Goal: Book appointment/travel/reservation

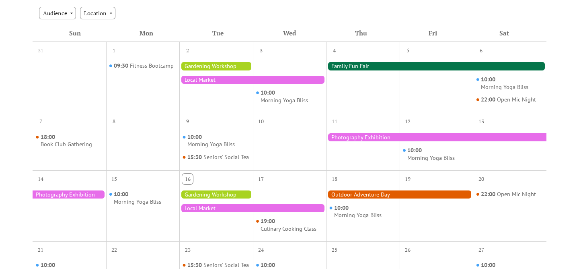
scroll to position [182, 0]
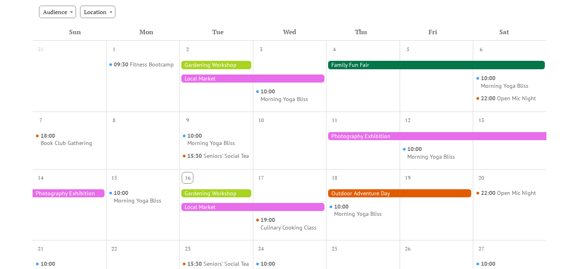
click at [200, 81] on div at bounding box center [252, 78] width 147 height 8
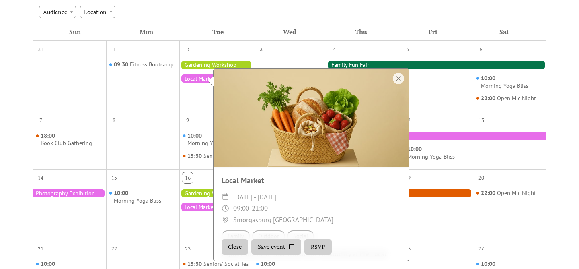
click at [140, 128] on div at bounding box center [143, 146] width 74 height 39
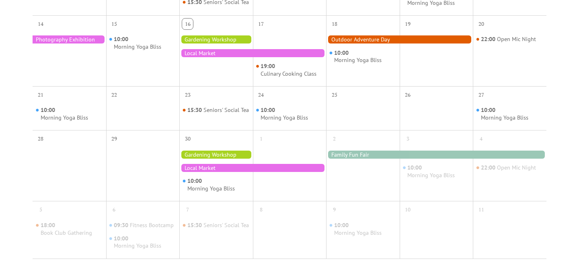
scroll to position [331, 0]
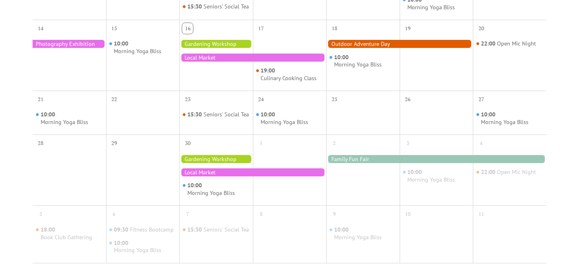
click at [215, 163] on div at bounding box center [216, 159] width 74 height 8
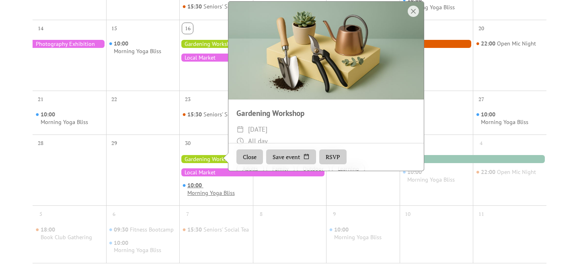
click at [227, 195] on div "10:00 Morning Yoga Bliss" at bounding box center [218, 188] width 62 height 15
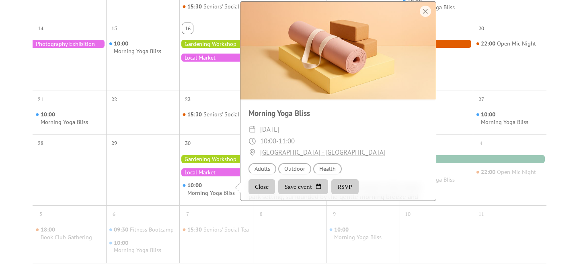
click at [148, 150] on div "29" at bounding box center [143, 141] width 74 height 15
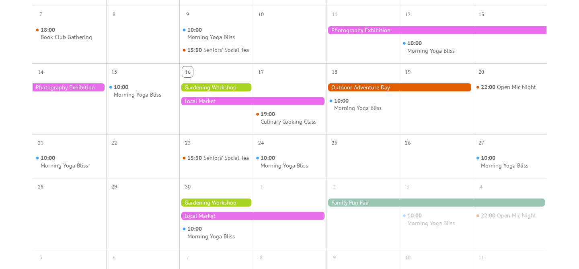
scroll to position [287, 0]
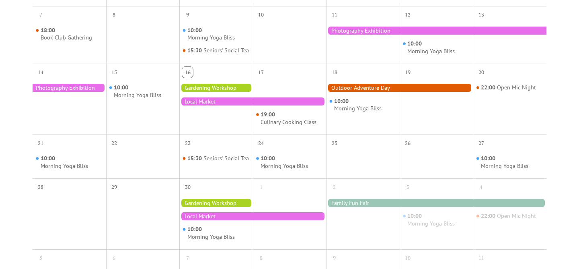
click at [214, 92] on div at bounding box center [216, 88] width 74 height 8
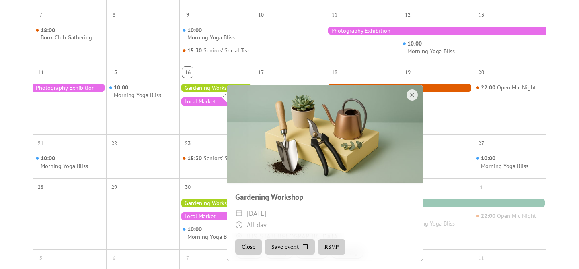
click at [197, 105] on div at bounding box center [252, 101] width 147 height 8
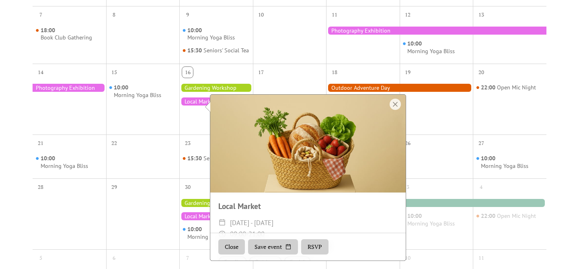
click at [418, 92] on div at bounding box center [399, 88] width 147 height 8
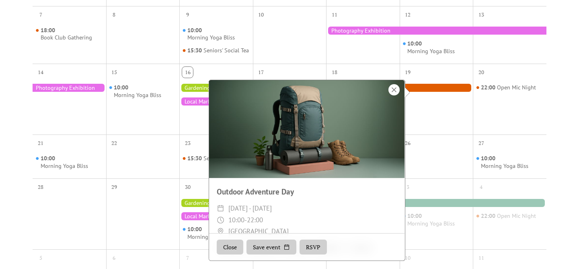
click at [394, 90] on div at bounding box center [393, 89] width 11 height 11
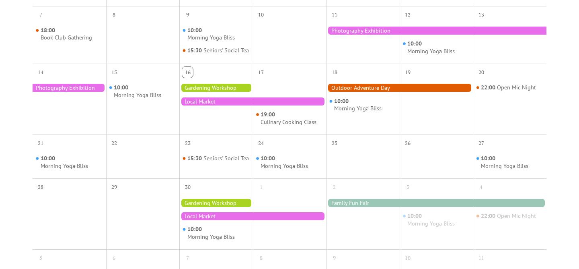
click at [403, 92] on div at bounding box center [399, 88] width 147 height 8
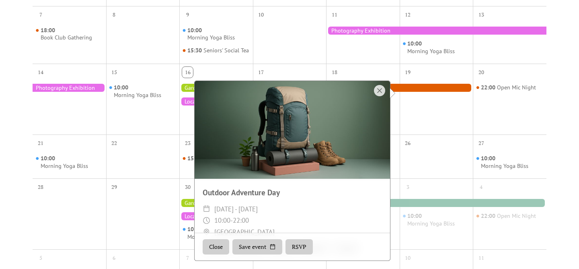
click at [440, 131] on div at bounding box center [437, 105] width 74 height 52
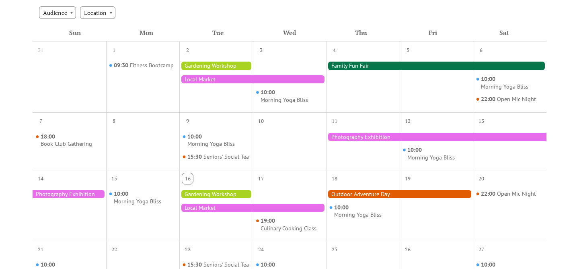
scroll to position [179, 0]
